Goal: Task Accomplishment & Management: Use online tool/utility

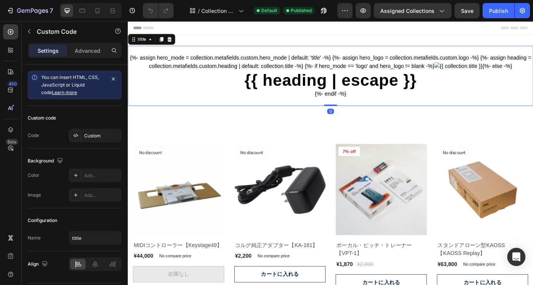
click at [227, 58] on div "{%- assign hero_mode = collection.metafields.custom.hero_mode | default: 'title…" at bounding box center [355, 82] width 455 height 67
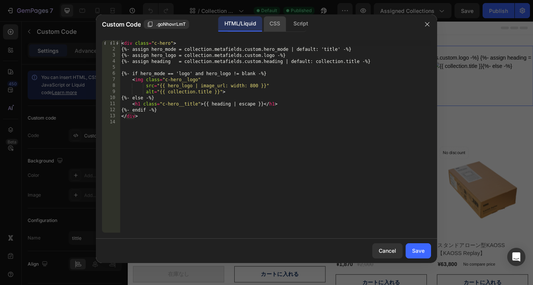
click at [274, 24] on div "CSS" at bounding box center [274, 23] width 22 height 15
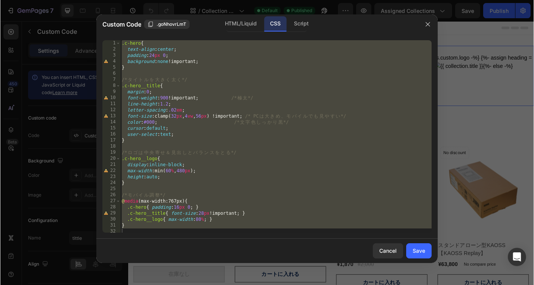
scroll to position [2, 0]
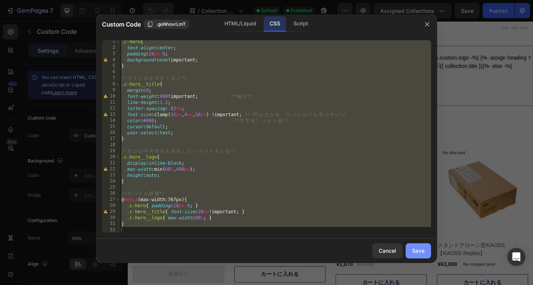
click at [413, 249] on div "Save" at bounding box center [418, 250] width 13 height 8
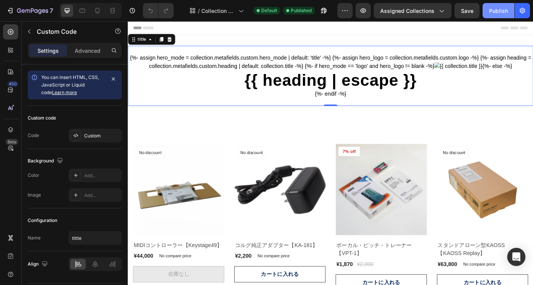
click at [500, 13] on div "Publish" at bounding box center [498, 11] width 19 height 8
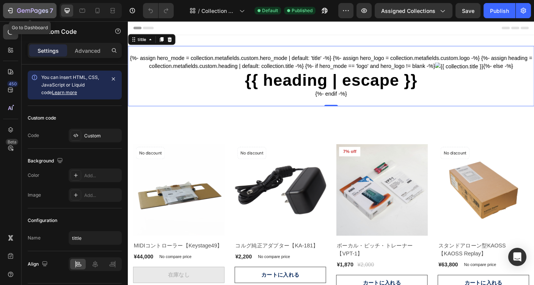
click at [12, 13] on icon "button" at bounding box center [10, 11] width 8 height 8
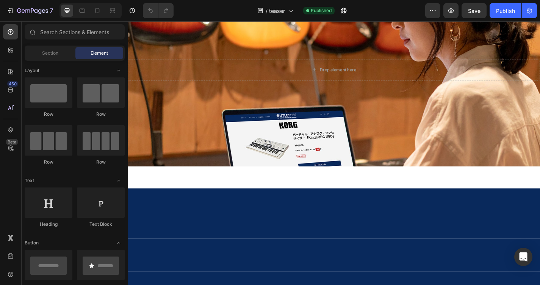
scroll to position [652, 0]
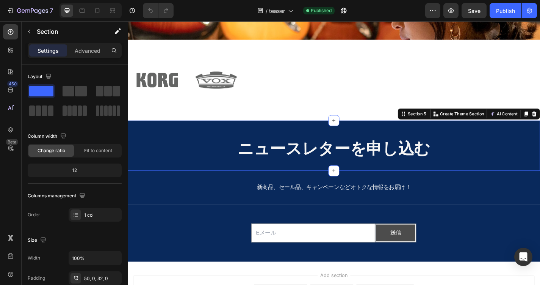
click at [201, 146] on div "ニュースレターを申し込む Heading Section 5 You can create reusable sections Create Theme Se…" at bounding box center [355, 158] width 455 height 55
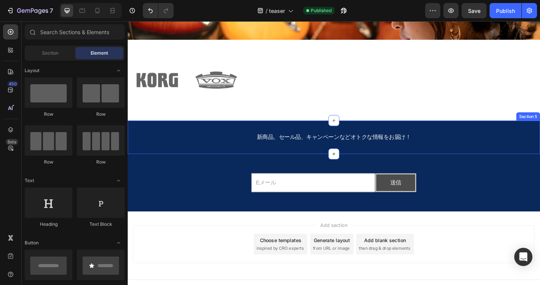
click at [533, 135] on div "新商品、セール品、キャンペーンなどオトクな情報をお届け！ Text Block Section 5" at bounding box center [355, 149] width 455 height 37
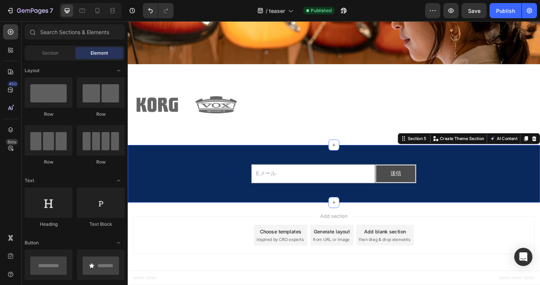
click at [533, 172] on div "Email Field 送信 Submit Button Row Newsletter" at bounding box center [355, 189] width 455 height 39
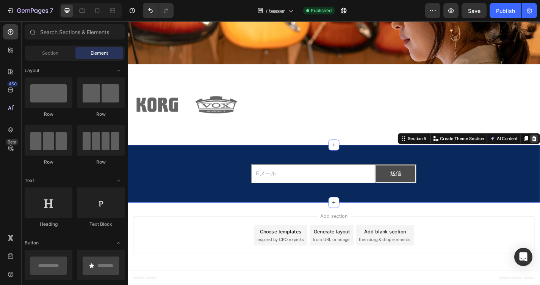
scroll to position [562, 0]
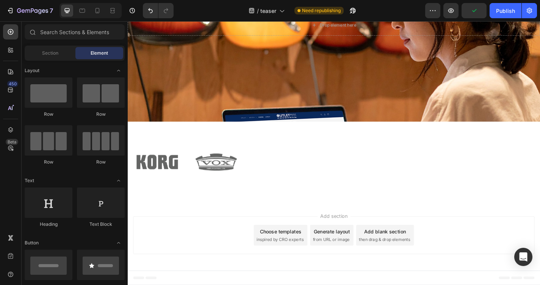
click at [247, 227] on div "Add section Choose templates inspired by CRO experts Generate layout from URL o…" at bounding box center [355, 258] width 455 height 75
click at [298, 233] on div "Add section Choose templates inspired by CRO experts Generate layout from URL o…" at bounding box center [355, 258] width 455 height 75
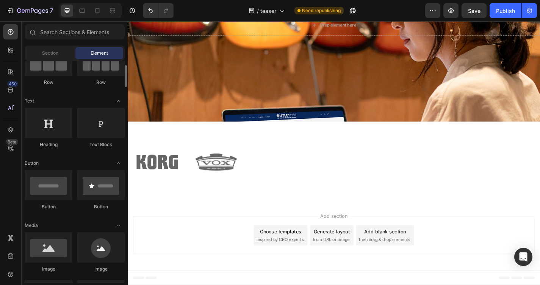
scroll to position [84, 0]
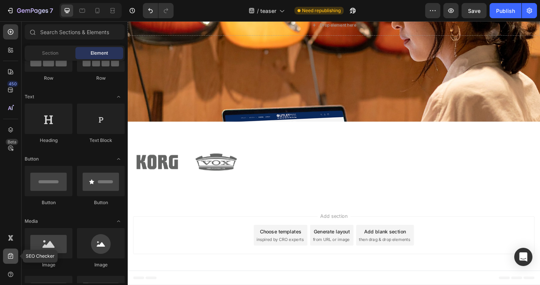
click at [11, 256] on icon at bounding box center [11, 256] width 8 height 8
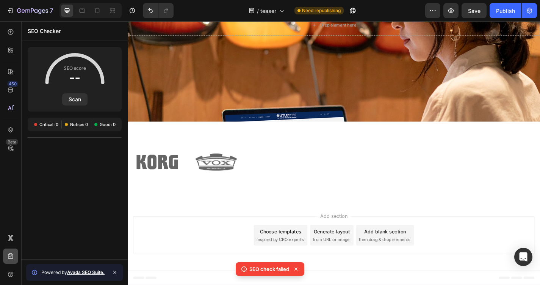
click at [11, 256] on icon at bounding box center [11, 256] width 8 height 8
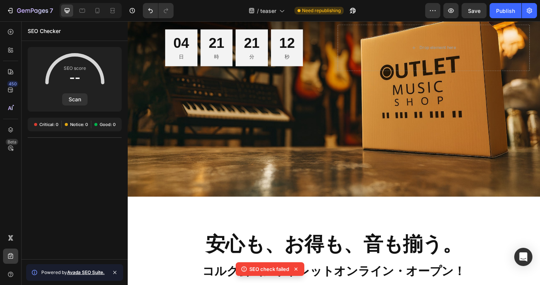
scroll to position [0, 0]
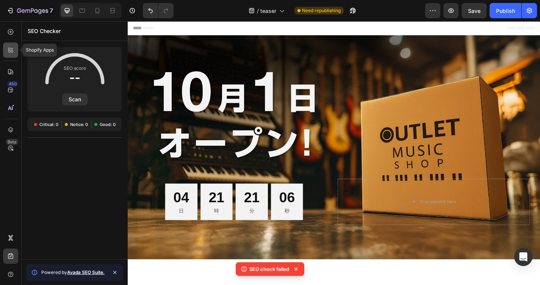
click at [9, 49] on icon at bounding box center [11, 50] width 8 height 8
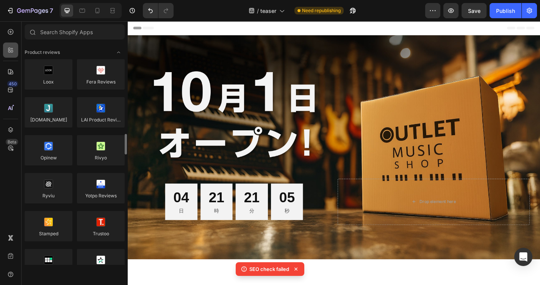
scroll to position [84, 0]
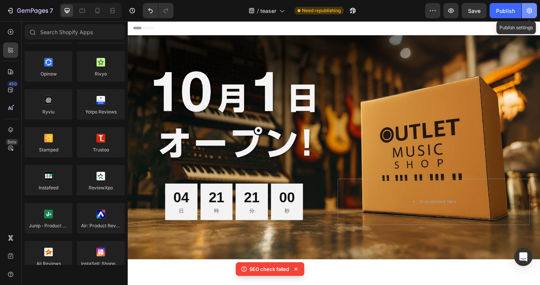
click at [530, 11] on icon "button" at bounding box center [530, 11] width 8 height 8
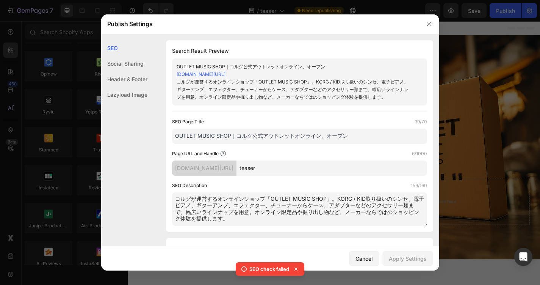
click at [340, 91] on div "コルグが運営するオンラインショップ「OUTLET MUSIC SHOP」。KORG / KID取り扱いのシンセ、電子ピアノ、ギターアンプ、エフェクター、チュー…" at bounding box center [294, 89] width 234 height 23
click at [331, 86] on div "コルグが運営するオンラインショップ「OUTLET MUSIC SHOP」。KORG / KID取り扱いのシンセ、電子ピアノ、ギターアンプ、エフェクター、チュー…" at bounding box center [294, 89] width 234 height 23
click at [339, 82] on div "コルグが運営するオンラインショップ「OUTLET MUSIC SHOP」。KORG / KID取り扱いのシンセ、電子ピアノ、ギターアンプ、エフェクター、チュー…" at bounding box center [294, 89] width 234 height 23
click at [337, 81] on div "コルグが運営するオンラインショップ「OUTLET MUSIC SHOP」。KORG / KID取り扱いのシンセ、電子ピアノ、ギターアンプ、エフェクター、チュー…" at bounding box center [294, 89] width 234 height 23
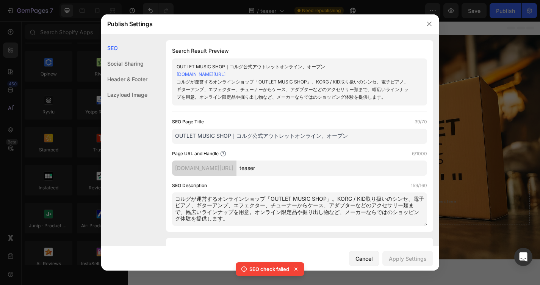
click at [337, 81] on div "コルグが運営するオンラインショップ「OUTLET MUSIC SHOP」。KORG / KID取り扱いのシンセ、電子ピアノ、ギターアンプ、エフェクター、チュー…" at bounding box center [294, 89] width 234 height 23
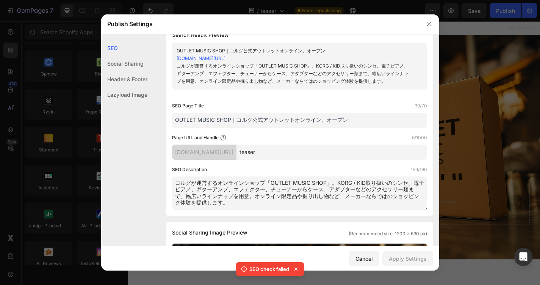
scroll to position [0, 0]
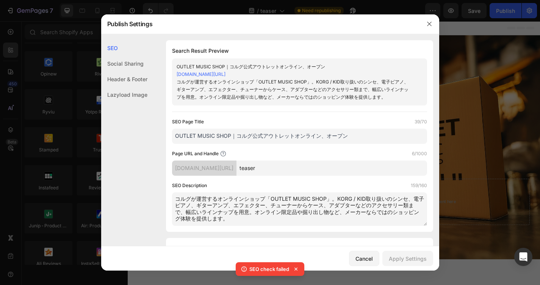
click at [294, 268] on icon at bounding box center [296, 269] width 8 height 8
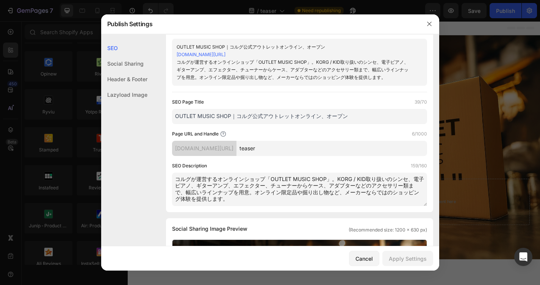
click at [359, 179] on textarea "コルグが運営するオンラインショップ「OUTLET MUSIC SHOP」。KORG / KID取り扱いのシンセ、電子ピアノ、ギターアンプ、エフェクター、チュー…" at bounding box center [299, 188] width 255 height 33
click at [363, 179] on textarea "コルグが運営するオンラインショップ「OUTLET MUSIC SHOP」。KORG / KID取り扱いのシンセ、電子ピアノ、ギターアンプ、エフェクター、チュー…" at bounding box center [299, 188] width 255 height 33
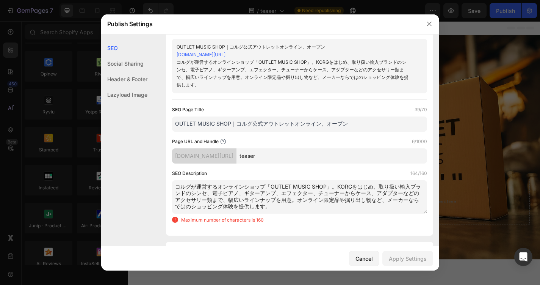
click at [395, 187] on textarea "コルグが運営するオンラインショップ「OUTLET MUSIC SHOP」。KORGをはじめ、取り扱い輸入ブランドのシンセ、電子ピアノ、ギターアンプ、エフェクタ…" at bounding box center [299, 196] width 255 height 33
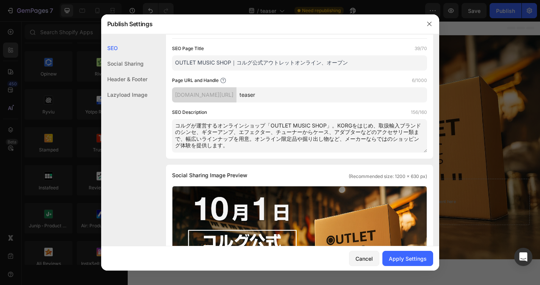
scroll to position [0, 0]
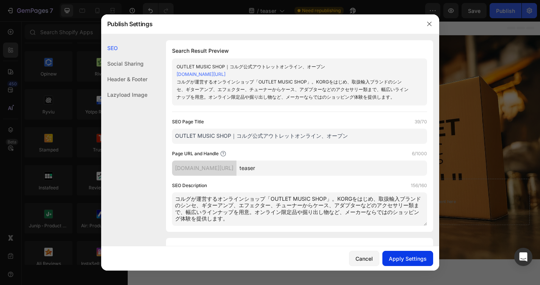
type textarea "コルグが運営するオンラインショップ「OUTLET MUSIC SHOP」。KORGをはじめ、取扱輸入ブランドのシンセ、ギターアンプ、エフェクター、チューナーか…"
click at [402, 257] on div "Apply Settings" at bounding box center [408, 258] width 38 height 8
click at [430, 24] on icon "button" at bounding box center [429, 24] width 4 height 4
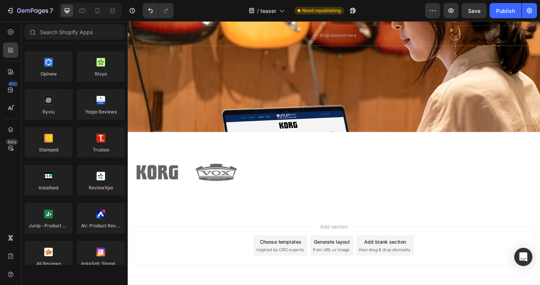
scroll to position [562, 0]
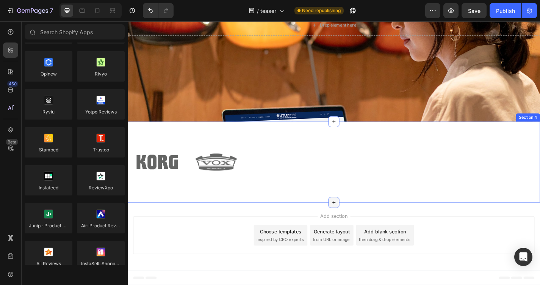
click at [350, 220] on div at bounding box center [355, 221] width 12 height 12
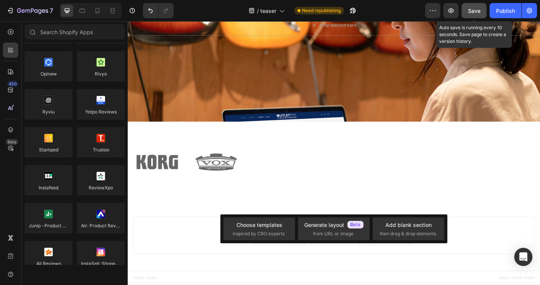
click at [474, 10] on span "Save" at bounding box center [474, 11] width 13 height 6
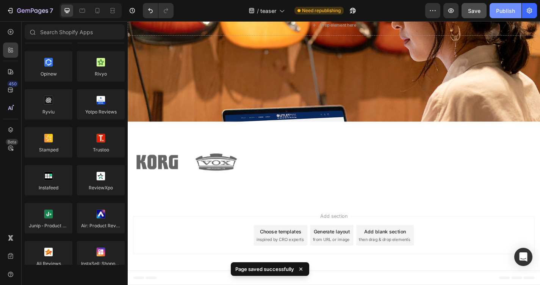
click at [507, 13] on div "Publish" at bounding box center [505, 11] width 19 height 8
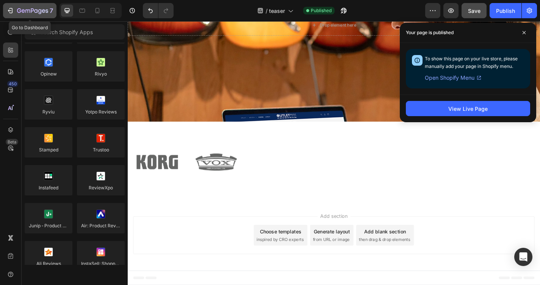
click at [15, 11] on div "7" at bounding box center [29, 10] width 47 height 9
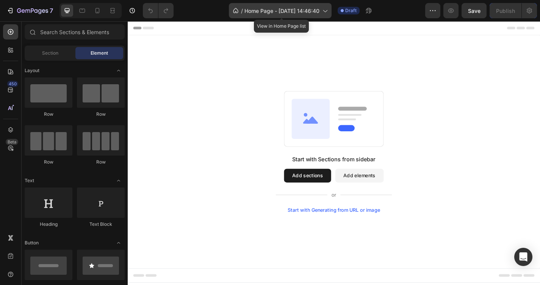
click at [285, 13] on span "Home Page - Sep 26, 14:46:40" at bounding box center [282, 11] width 75 height 8
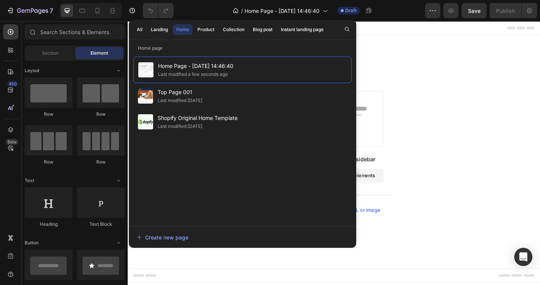
click at [436, 86] on div "Start with Sections from sidebar Add sections Add elements Start with Generatin…" at bounding box center [355, 165] width 455 height 257
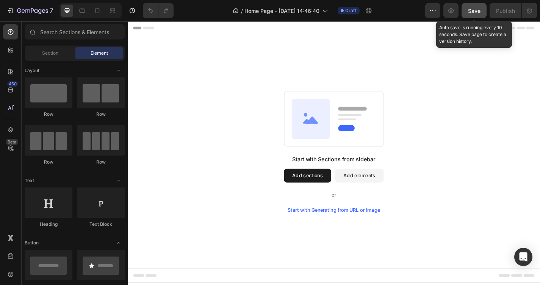
click at [469, 14] on div "Save" at bounding box center [474, 11] width 13 height 8
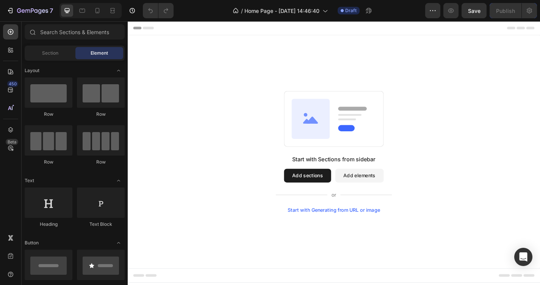
click at [235, 122] on div "Start with Sections from sidebar Add sections Add elements Start with Generatin…" at bounding box center [355, 165] width 400 height 134
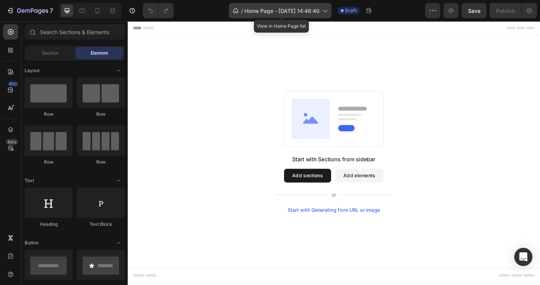
click at [290, 13] on span "Home Page - Sep 26, 14:46:40" at bounding box center [282, 11] width 75 height 8
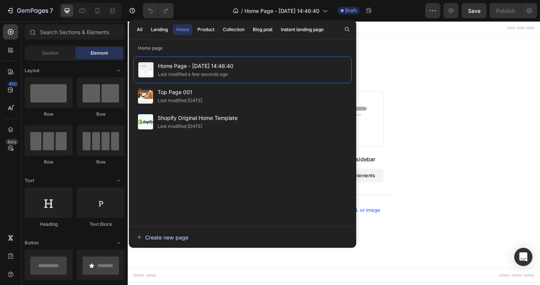
click at [180, 237] on div "Create new page" at bounding box center [163, 237] width 52 height 8
click at [436, 88] on div "Start with Sections from sidebar Add sections Add elements Start with Generatin…" at bounding box center [355, 165] width 455 height 257
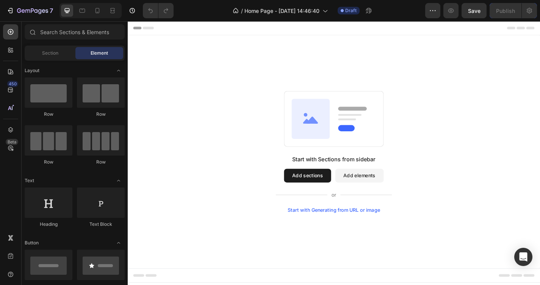
click at [198, 89] on div "Start with Sections from sidebar Add sections Add elements Start with Generatin…" at bounding box center [355, 165] width 455 height 257
click at [159, 142] on div "Start with Sections from sidebar Add sections Add elements Start with Generatin…" at bounding box center [355, 165] width 400 height 134
click at [44, 57] on div "Section" at bounding box center [50, 53] width 48 height 12
click at [433, 13] on icon "button" at bounding box center [433, 11] width 8 height 8
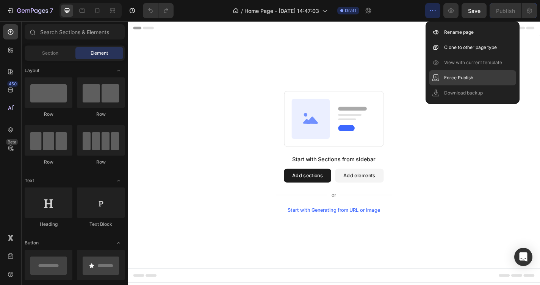
click at [445, 80] on p "Force Publish" at bounding box center [458, 78] width 29 height 8
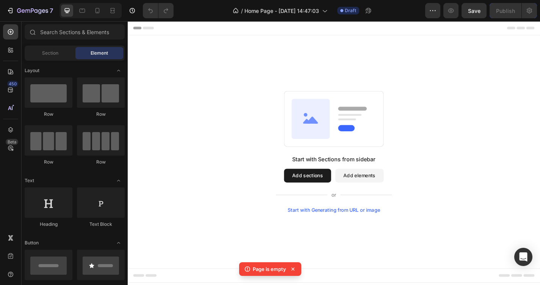
click at [281, 182] on div "Start with Sections from sidebar Add sections Add elements Start with Generatin…" at bounding box center [355, 165] width 400 height 134
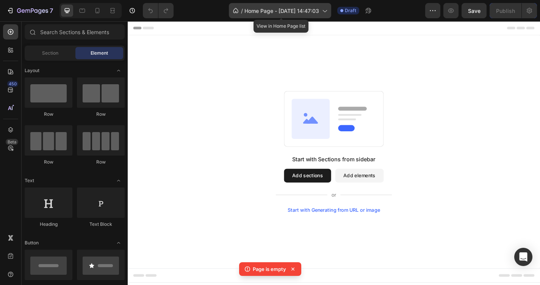
click at [290, 11] on span "Home Page - Sep 26, 14:47:03" at bounding box center [282, 11] width 75 height 8
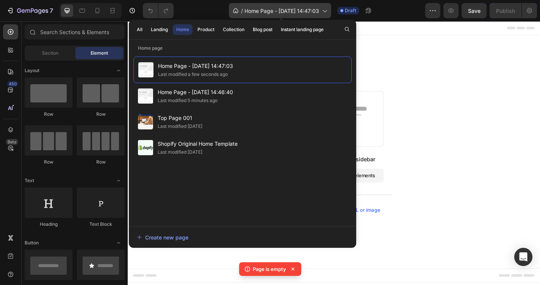
click at [290, 11] on span "Home Page - Sep 26, 14:47:03" at bounding box center [282, 11] width 75 height 8
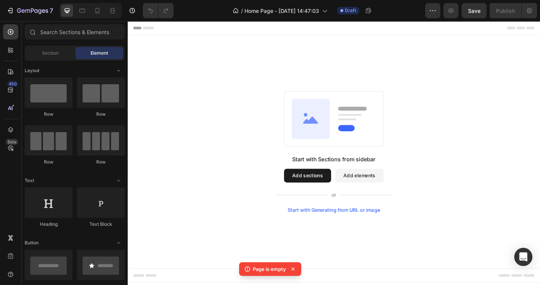
click at [234, 75] on div "Start with Sections from sidebar Add sections Add elements Start with Generatin…" at bounding box center [355, 165] width 455 height 257
click at [14, 9] on icon "button" at bounding box center [10, 11] width 8 height 8
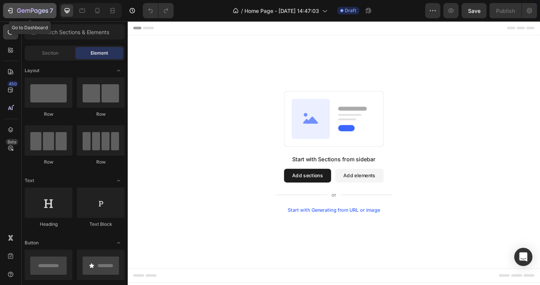
click at [12, 13] on icon "button" at bounding box center [10, 10] width 3 height 5
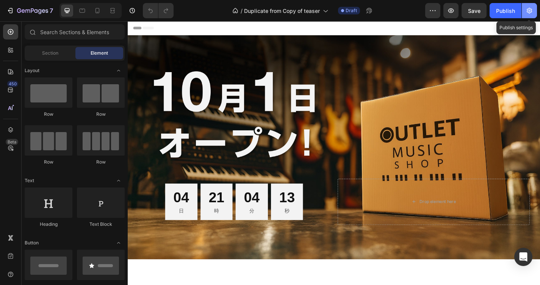
click at [526, 11] on icon "button" at bounding box center [530, 11] width 8 height 8
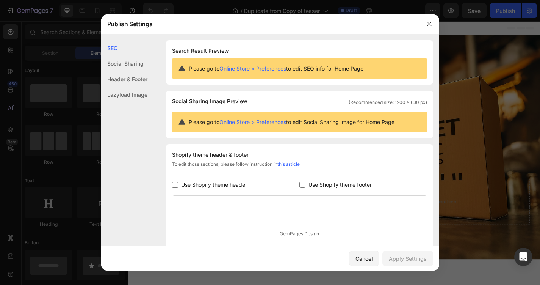
click at [126, 64] on div "Social Sharing" at bounding box center [124, 64] width 46 height 16
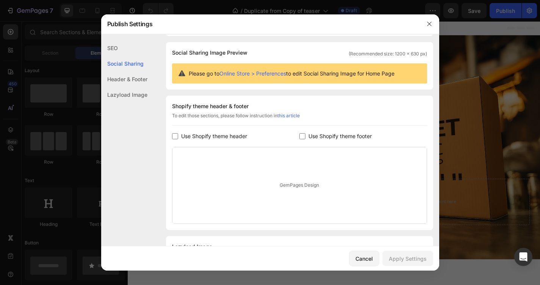
scroll to position [49, 0]
click at [136, 80] on div "Header & Footer" at bounding box center [124, 79] width 46 height 16
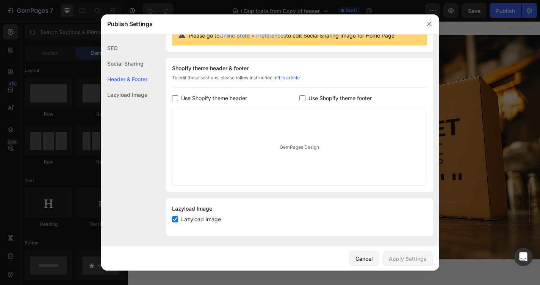
scroll to position [88, 0]
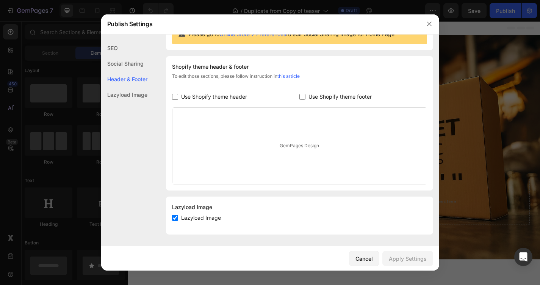
click at [117, 47] on div "SEO" at bounding box center [124, 48] width 46 height 16
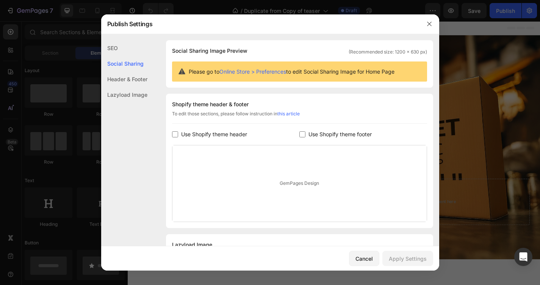
scroll to position [0, 0]
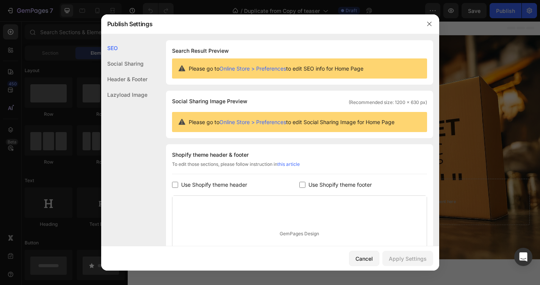
click at [134, 61] on div "Social Sharing" at bounding box center [124, 64] width 46 height 16
click at [277, 70] on link "Online Store > Preferences" at bounding box center [253, 68] width 67 height 6
click at [133, 80] on div "Header & Footer" at bounding box center [124, 79] width 46 height 16
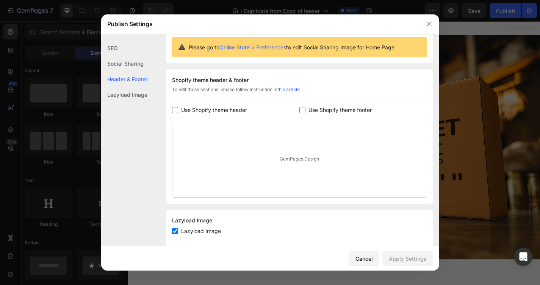
scroll to position [88, 0]
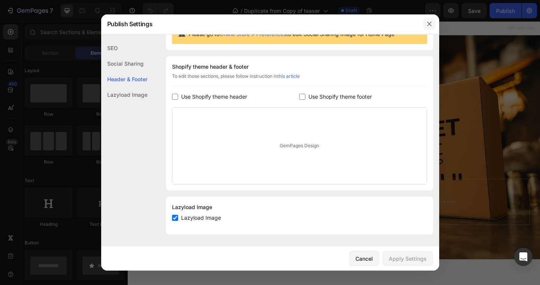
click at [428, 25] on icon "button" at bounding box center [429, 24] width 4 height 4
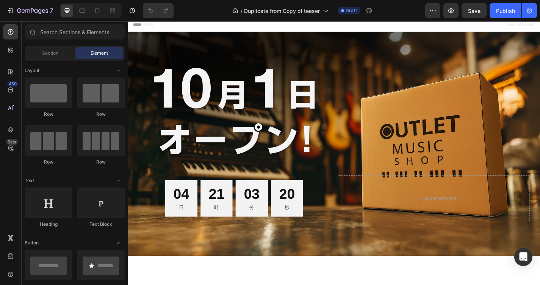
scroll to position [0, 0]
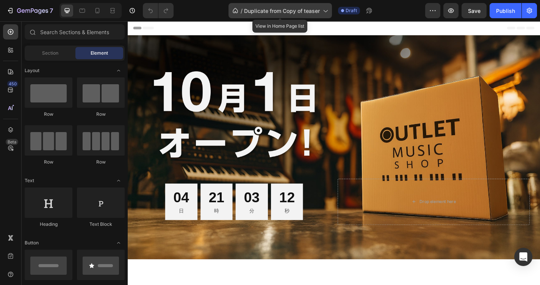
click at [293, 12] on span "Duplicate from Copy of teaser" at bounding box center [282, 11] width 76 height 8
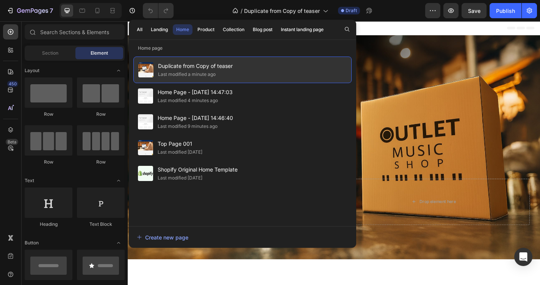
click at [236, 66] on div "Duplicate from Copy of teaser Last modified a minute ago" at bounding box center [242, 69] width 218 height 27
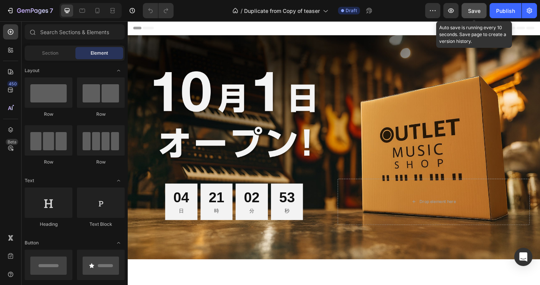
click at [475, 11] on span "Save" at bounding box center [474, 11] width 13 height 6
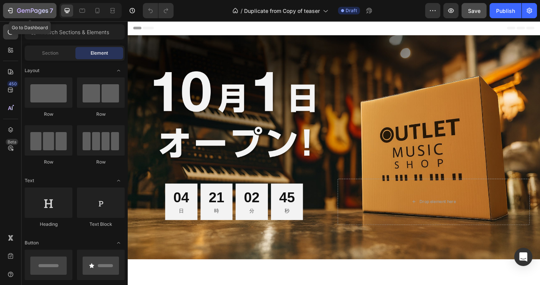
click at [6, 10] on button "7" at bounding box center [29, 10] width 53 height 15
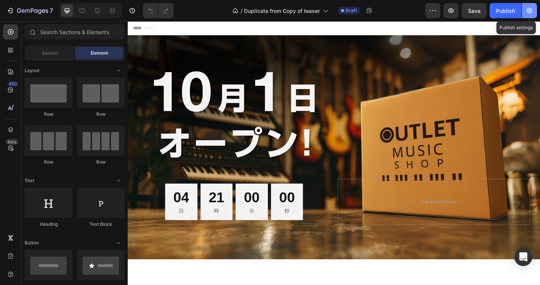
click at [527, 7] on icon "button" at bounding box center [530, 11] width 8 height 8
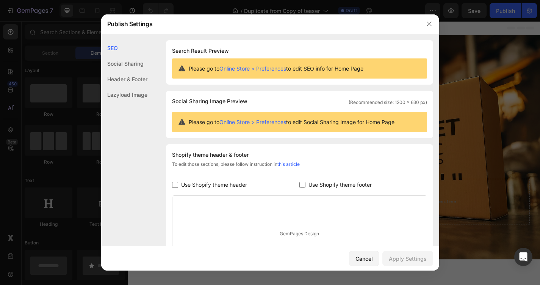
click at [267, 67] on link "Online Store > Preferences" at bounding box center [253, 68] width 67 height 6
click at [428, 26] on icon "button" at bounding box center [430, 24] width 6 height 6
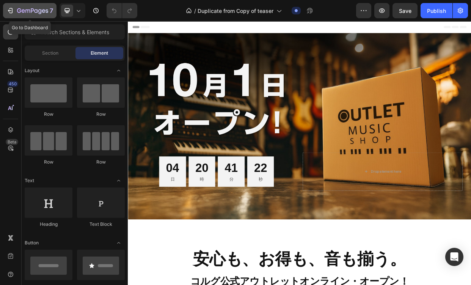
click at [15, 11] on div "7" at bounding box center [29, 10] width 47 height 9
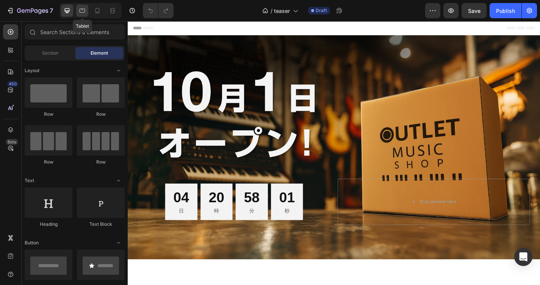
click at [83, 13] on icon at bounding box center [83, 11] width 6 height 4
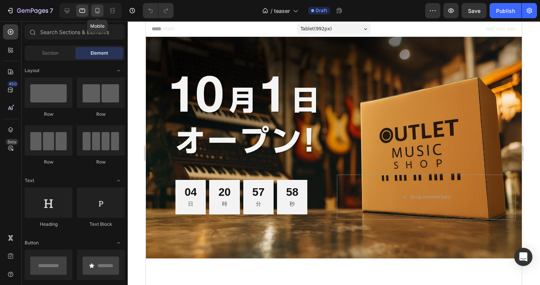
click at [95, 11] on icon at bounding box center [98, 11] width 8 height 8
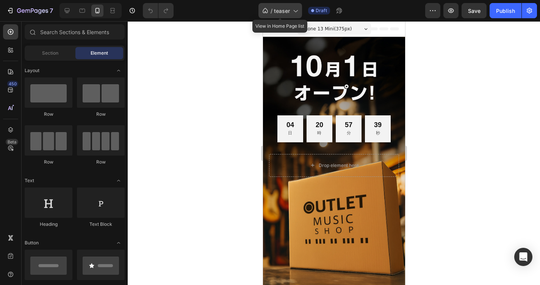
click at [294, 11] on icon at bounding box center [296, 11] width 8 height 8
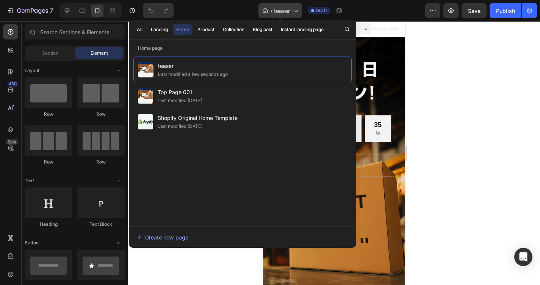
click at [294, 11] on icon at bounding box center [296, 11] width 8 height 8
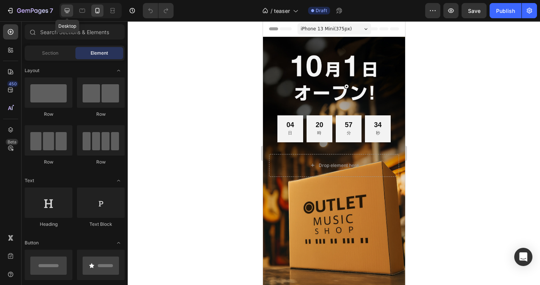
click at [69, 13] on icon at bounding box center [67, 11] width 8 height 8
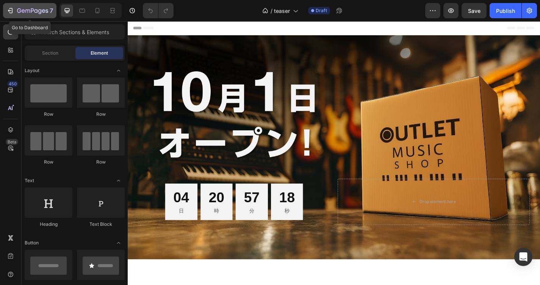
click at [11, 9] on icon "button" at bounding box center [10, 11] width 8 height 8
